Goal: Information Seeking & Learning: Learn about a topic

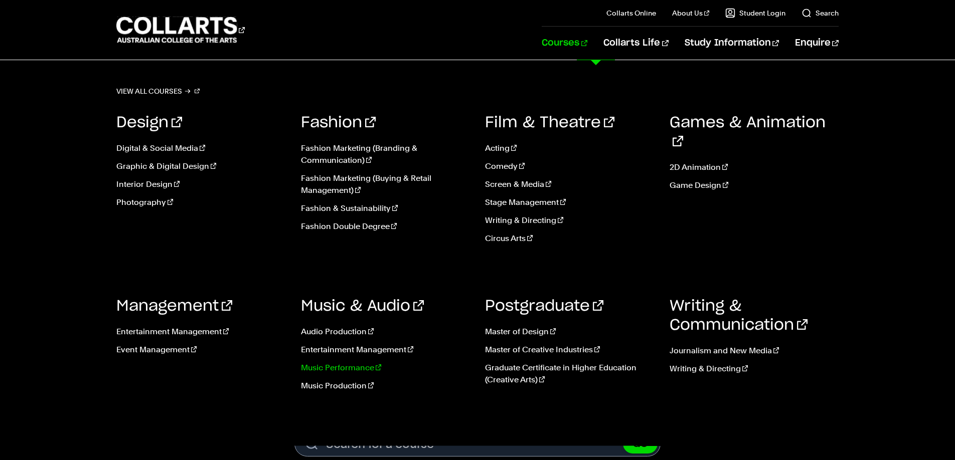
click at [353, 372] on link "Music Performance" at bounding box center [386, 368] width 170 height 12
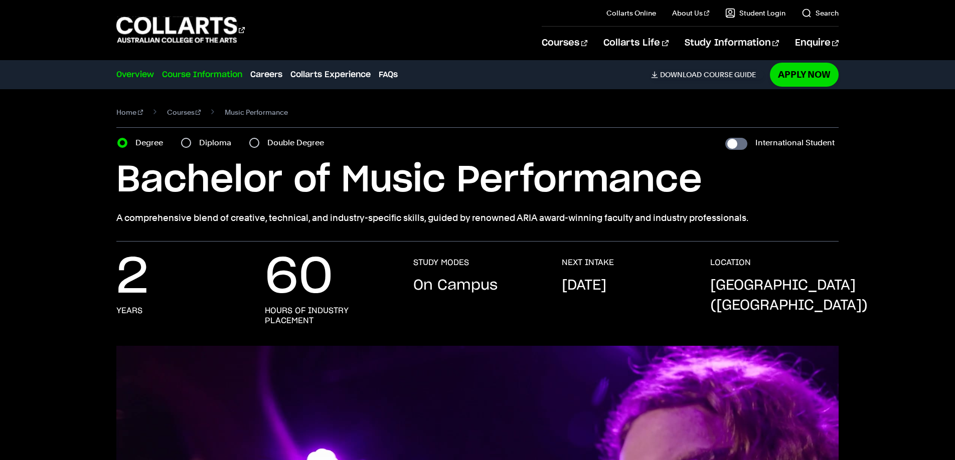
click at [212, 71] on link "Course Information" at bounding box center [202, 75] width 80 height 12
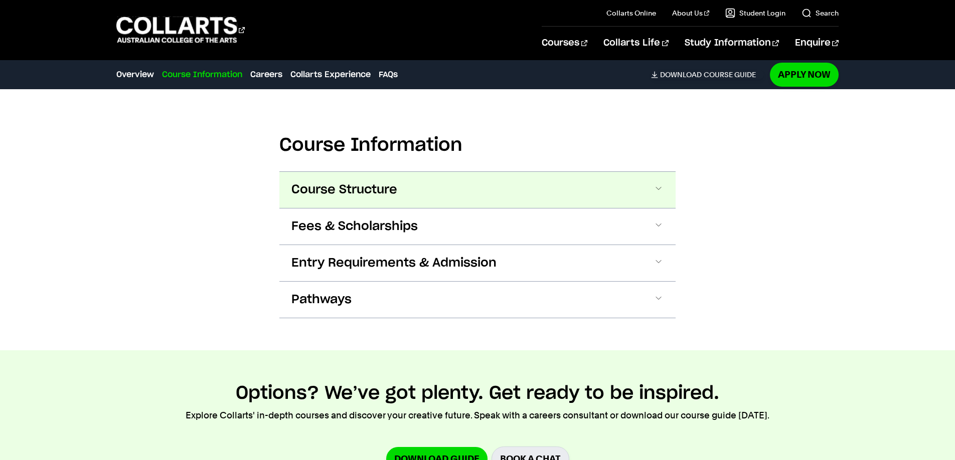
click at [381, 195] on span "Course Structure" at bounding box center [344, 190] width 106 height 16
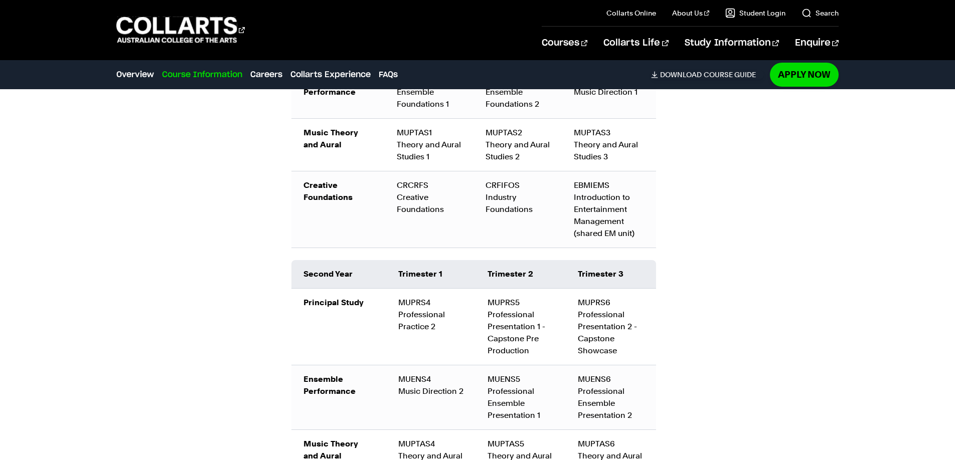
scroll to position [1254, 0]
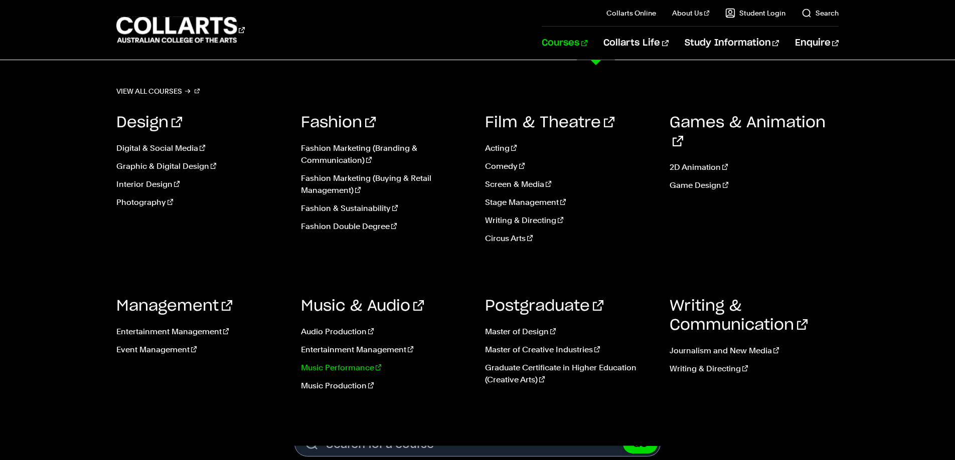
click at [340, 369] on link "Music Performance" at bounding box center [386, 368] width 170 height 12
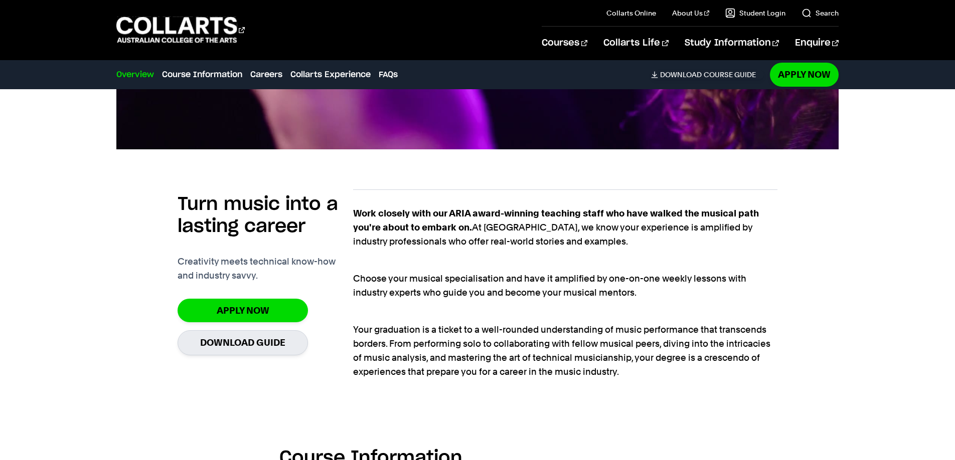
scroll to position [605, 0]
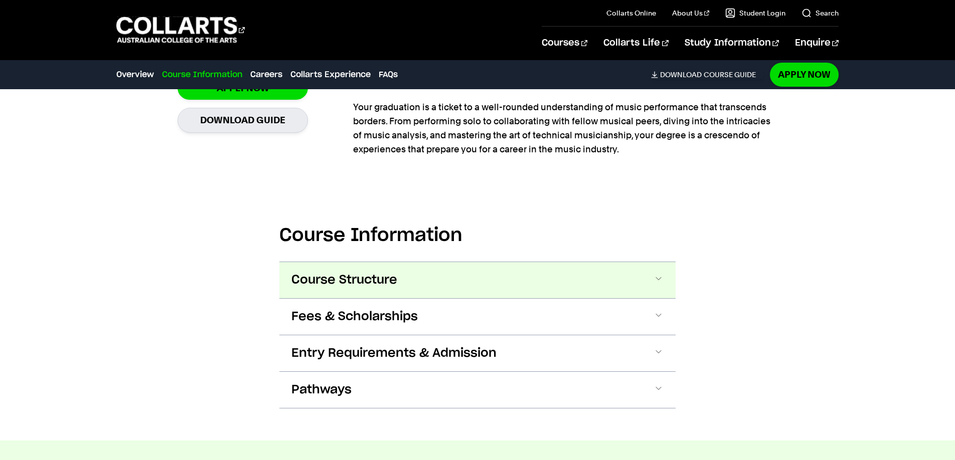
click at [390, 280] on span "Course Structure" at bounding box center [344, 280] width 106 height 16
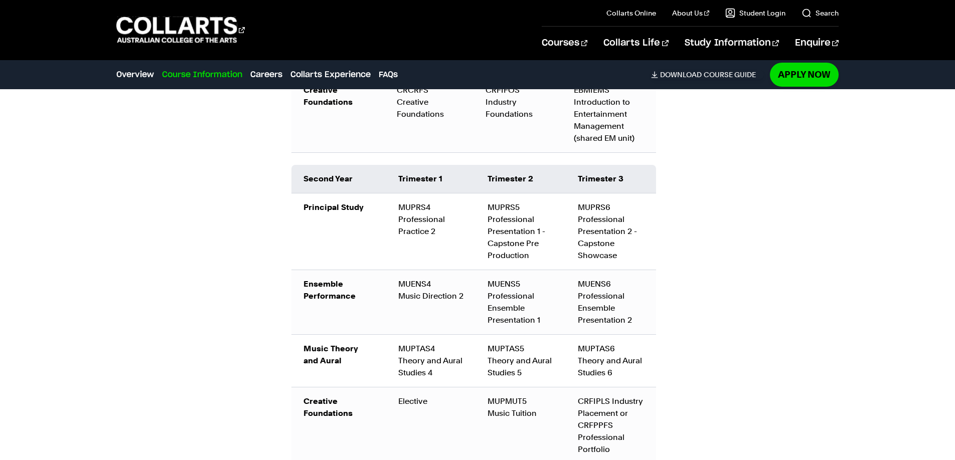
scroll to position [1356, 0]
